Goal: Navigation & Orientation: Find specific page/section

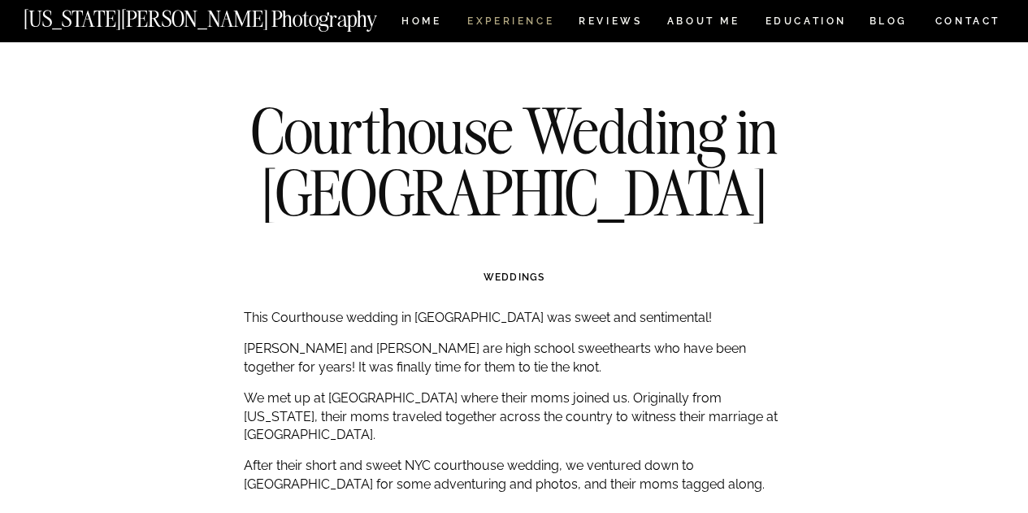
click at [509, 24] on nav "Experience" at bounding box center [509, 23] width 85 height 14
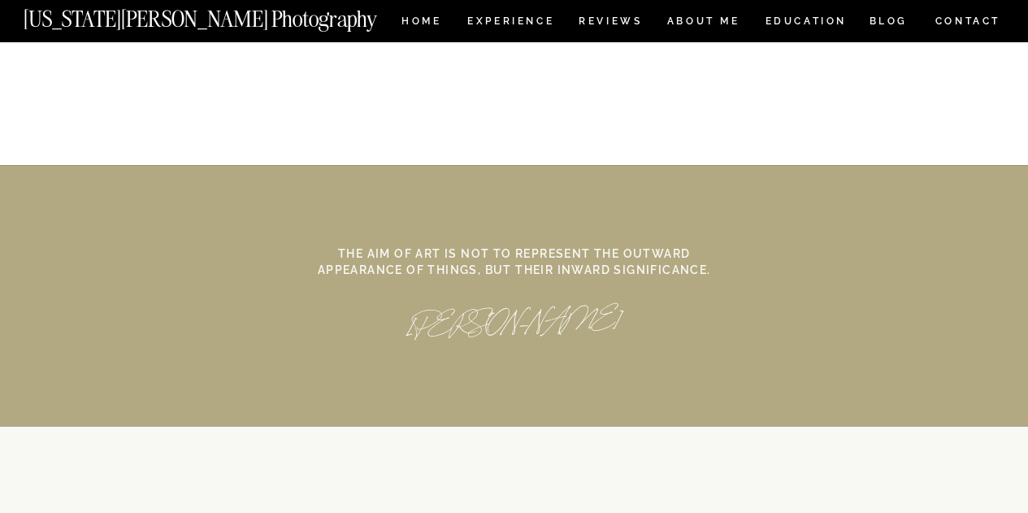
scroll to position [7721, 0]
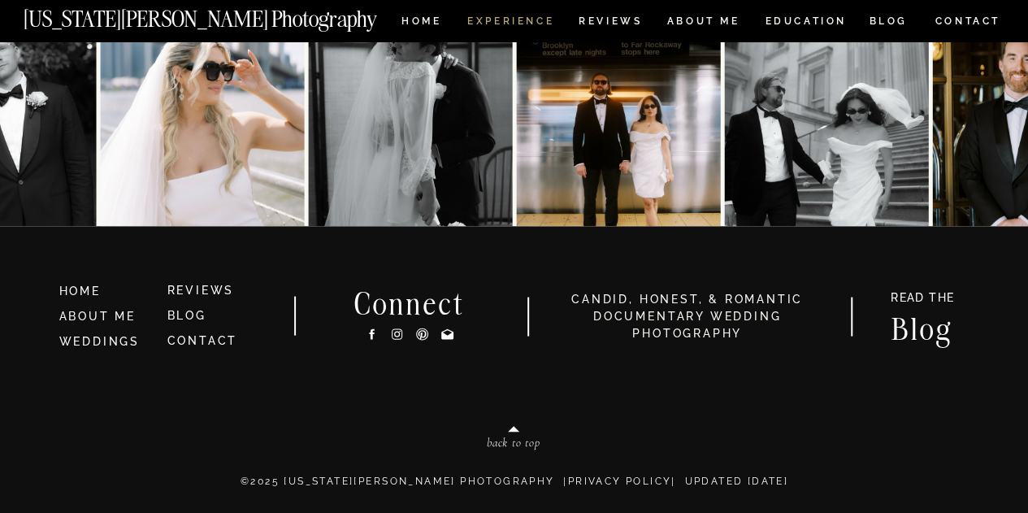
click at [521, 26] on nav "Experience" at bounding box center [509, 23] width 85 height 14
click at [514, 22] on nav "Experience" at bounding box center [509, 23] width 85 height 14
click at [76, 348] on link "WEDDINGS" at bounding box center [99, 341] width 80 height 13
click at [96, 340] on link "WEDDINGS" at bounding box center [99, 341] width 80 height 13
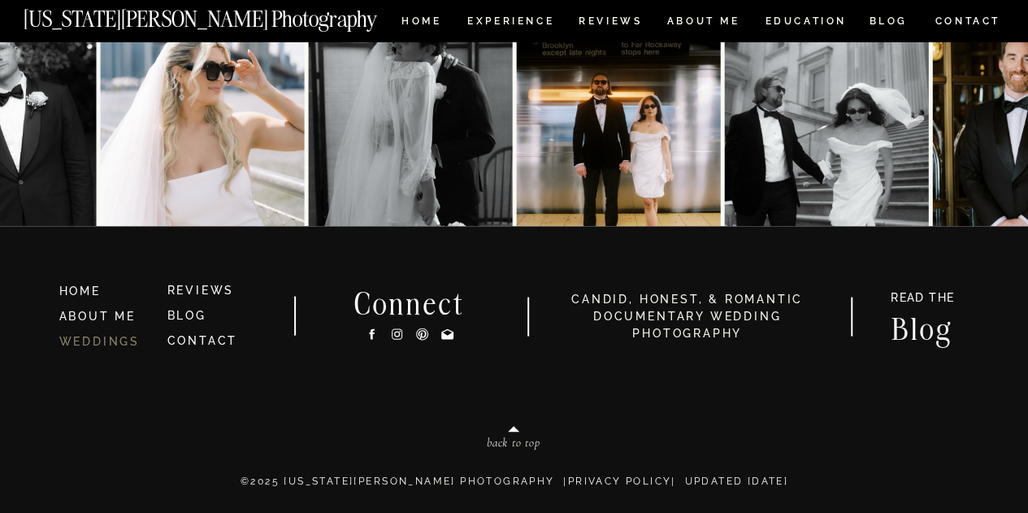
click at [96, 340] on link "WEDDINGS" at bounding box center [99, 341] width 80 height 13
click at [716, 24] on nav "ABOUT ME" at bounding box center [703, 23] width 74 height 14
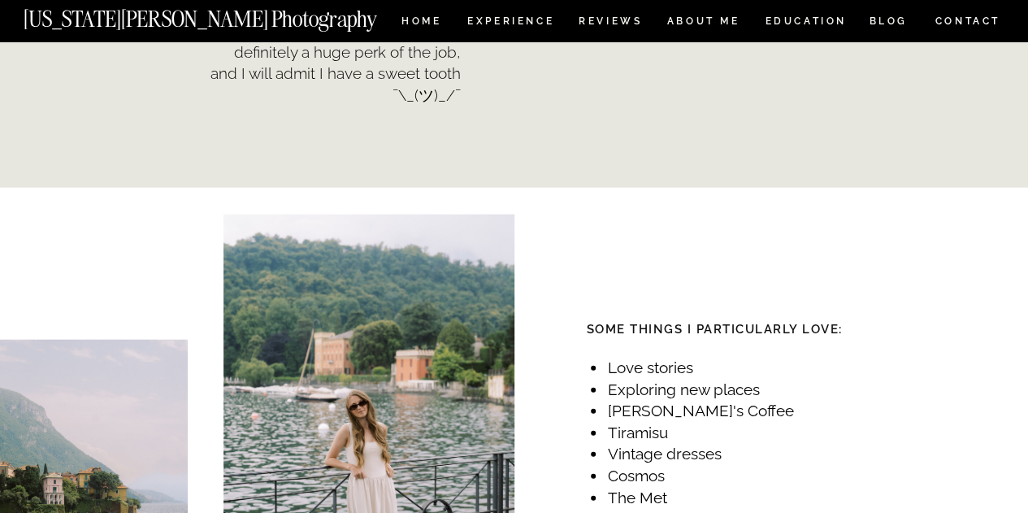
scroll to position [1769, 0]
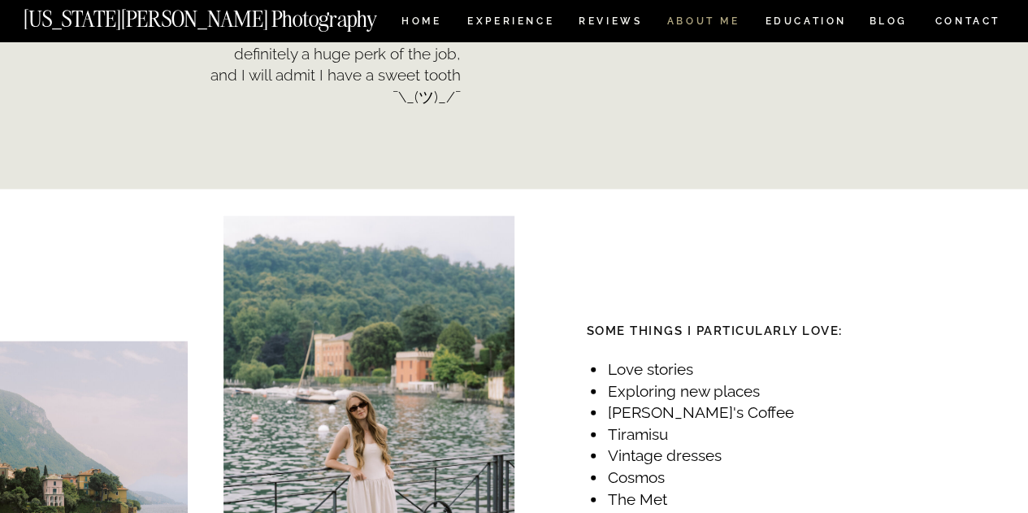
click at [718, 19] on nav "ABOUT ME" at bounding box center [703, 23] width 74 height 14
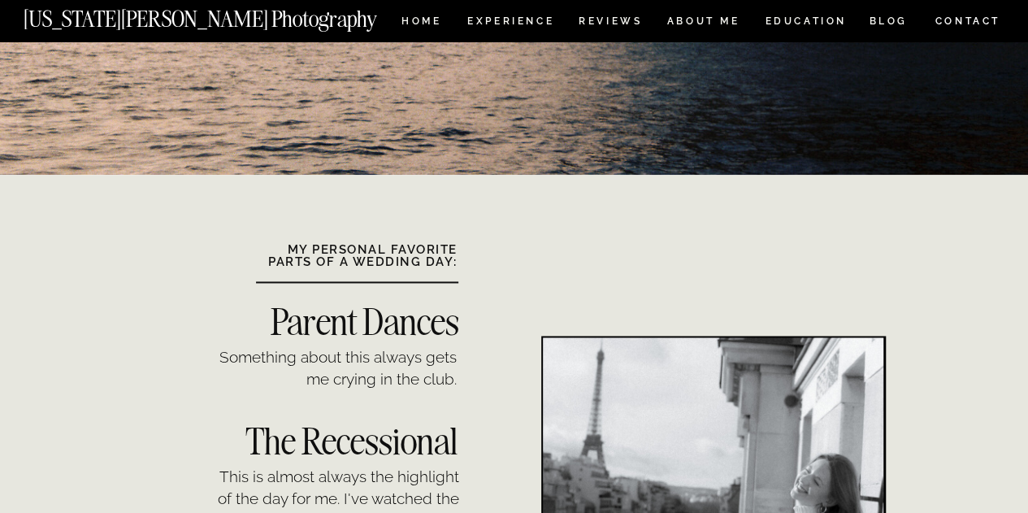
scroll to position [1184, 0]
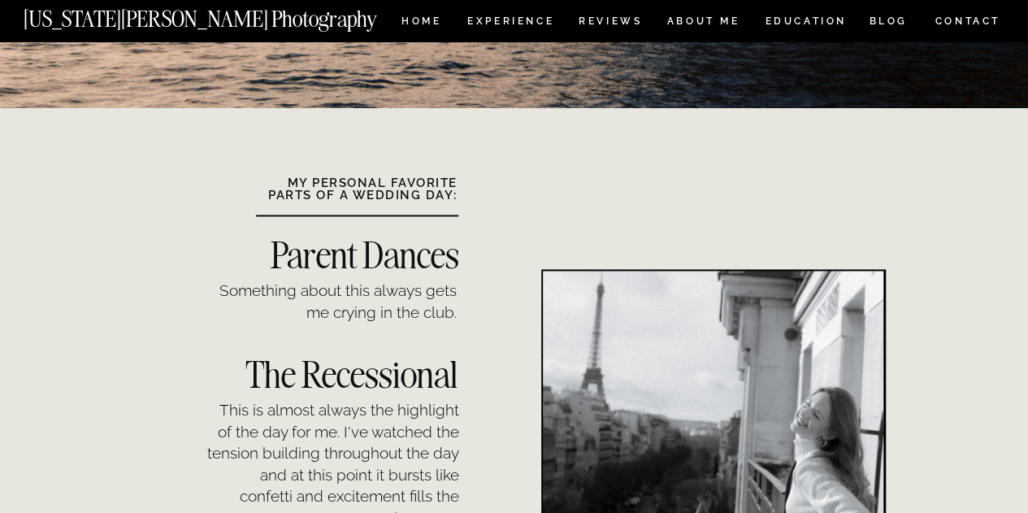
click at [954, 27] on nav "CONTACT" at bounding box center [966, 21] width 67 height 18
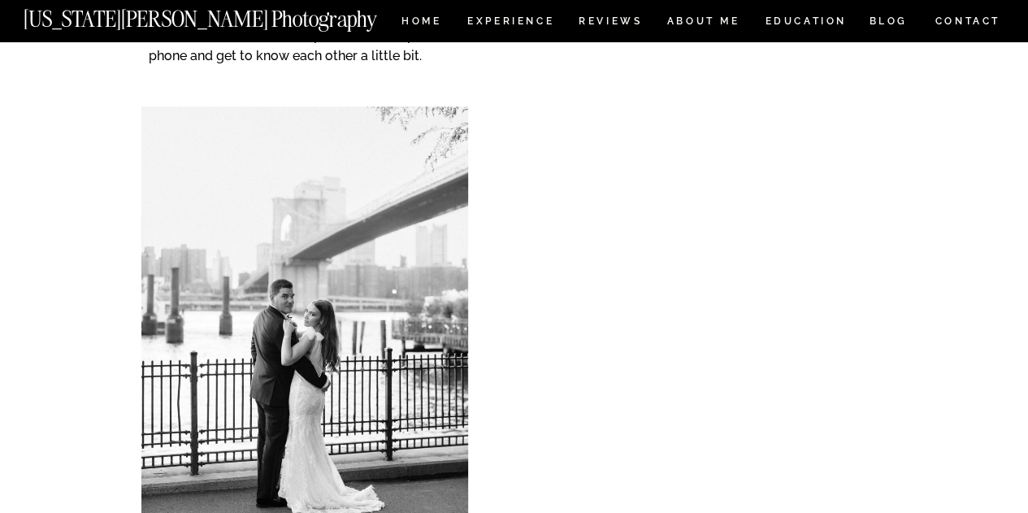
scroll to position [60, 0]
